Goal: Find contact information: Find contact information

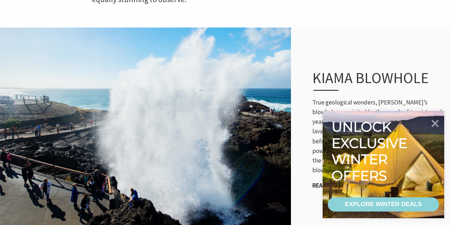
scroll to position [342, 0]
click at [436, 122] on icon at bounding box center [435, 123] width 9 height 9
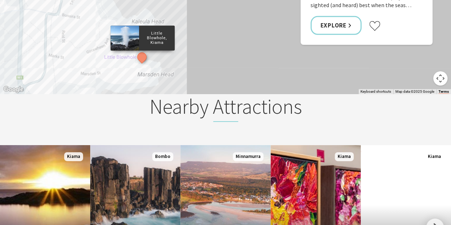
scroll to position [1120, 0]
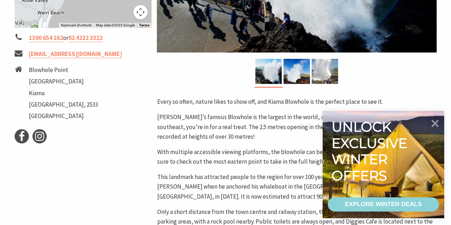
scroll to position [262, 0]
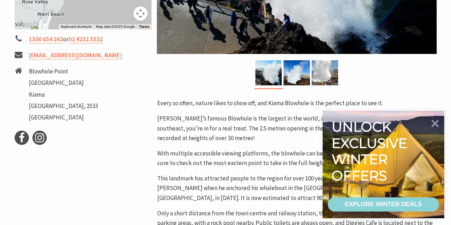
drag, startPoint x: 29, startPoint y: 72, endPoint x: 31, endPoint y: 66, distance: 5.6
click at [31, 66] on ul "1300 654 262 or 02 4232 3322 tourism@kiama.com.au Blowhole Point Blowhole Point…" at bounding box center [83, 79] width 137 height 89
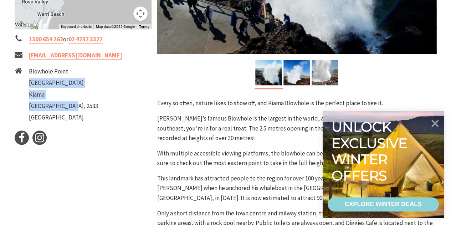
drag, startPoint x: 72, startPoint y: 108, endPoint x: 30, endPoint y: 83, distance: 48.9
click at [30, 83] on ul "Blowhole Point Blowhole Point Road Kiama New South Wales, 2533 Australia" at bounding box center [63, 95] width 69 height 57
copy ul "Blowhole Point Road Kiama New South Wales"
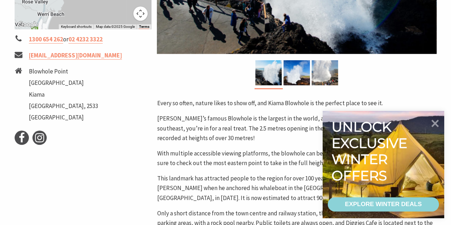
click at [114, 65] on ul "1300 654 262 or 02 4232 3322 tourism@kiama.com.au Blowhole Point Blowhole Point…" at bounding box center [83, 79] width 137 height 89
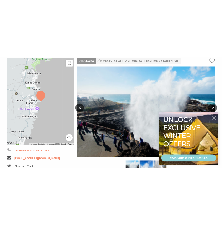
scroll to position [112, 0]
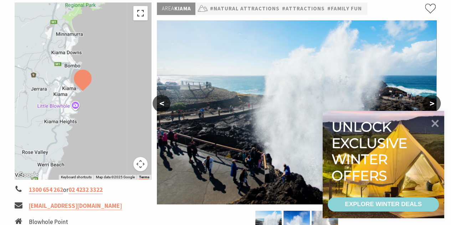
click at [142, 16] on button "Toggle fullscreen view" at bounding box center [140, 13] width 14 height 14
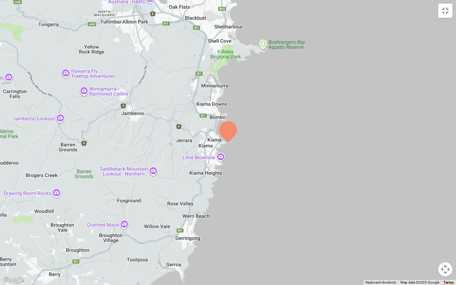
click at [227, 137] on img at bounding box center [228, 131] width 24 height 27
click at [444, 14] on button "Toggle fullscreen view" at bounding box center [446, 11] width 14 height 14
